Goal: Task Accomplishment & Management: Manage account settings

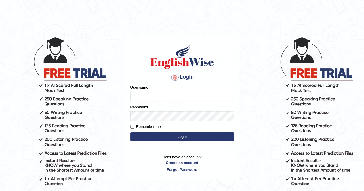
click at [155, 99] on input "Username" at bounding box center [182, 97] width 104 height 10
click at [155, 98] on input "Username" at bounding box center [182, 97] width 104 height 10
click at [174, 78] on div at bounding box center [174, 77] width 9 height 9
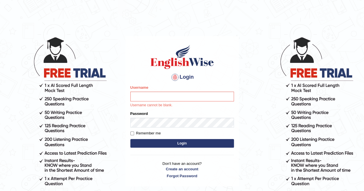
click at [174, 78] on div at bounding box center [174, 77] width 9 height 9
click at [172, 77] on div at bounding box center [174, 77] width 9 height 9
click at [145, 98] on input "Username" at bounding box center [182, 97] width 104 height 10
click at [176, 75] on div at bounding box center [174, 77] width 9 height 9
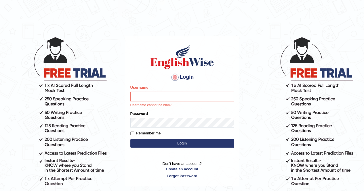
click at [175, 76] on div at bounding box center [174, 77] width 9 height 9
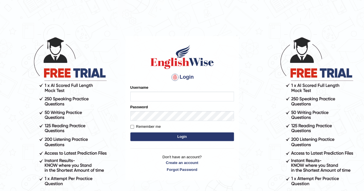
click at [145, 95] on input "Username" at bounding box center [182, 97] width 104 height 10
click at [146, 98] on input "Username" at bounding box center [182, 97] width 104 height 10
type input "v"
